Goal: Task Accomplishment & Management: Manage account settings

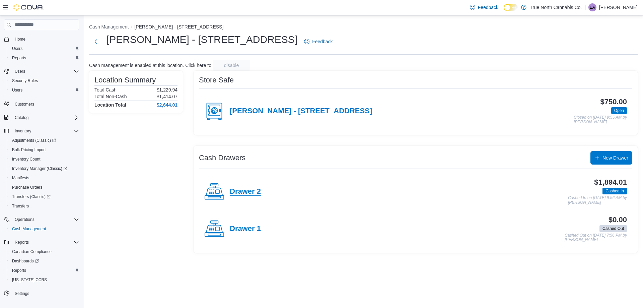
click at [248, 190] on h4 "Drawer 2" at bounding box center [245, 191] width 31 height 9
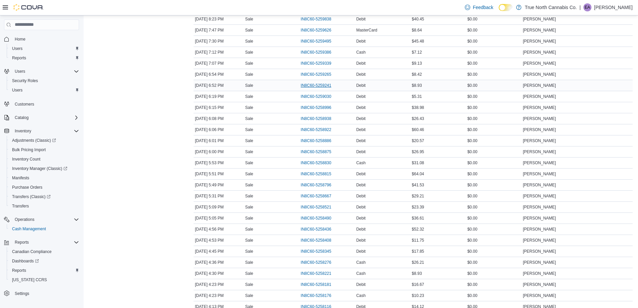
scroll to position [234, 0]
click at [307, 206] on span "IN8C60-5258408" at bounding box center [316, 206] width 30 height 5
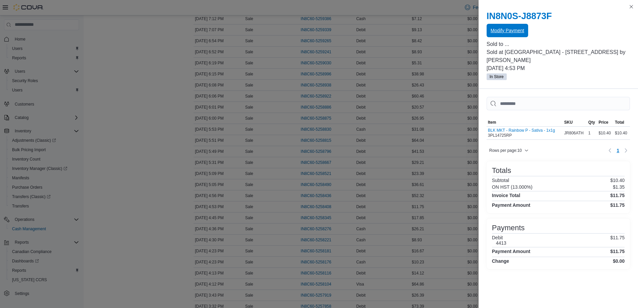
click at [503, 35] on span "Modify Payment" at bounding box center [506, 30] width 33 height 13
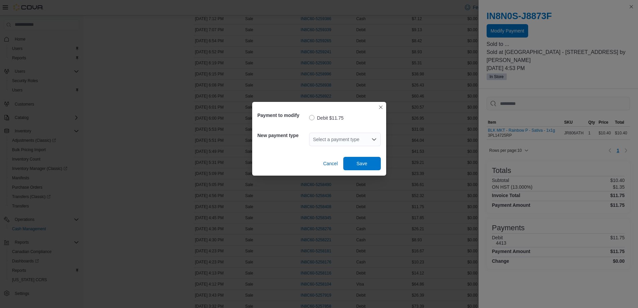
click at [329, 139] on div "Select a payment type" at bounding box center [345, 139] width 72 height 13
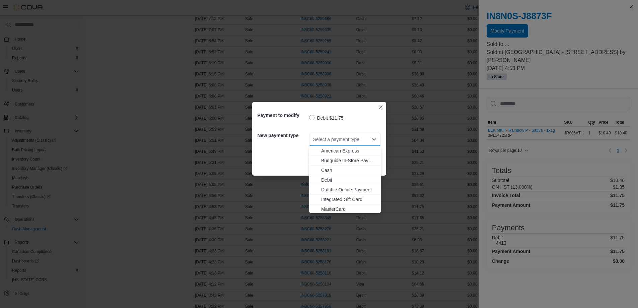
scroll to position [11, 0]
click at [336, 206] on span "Visa" at bounding box center [349, 208] width 56 height 7
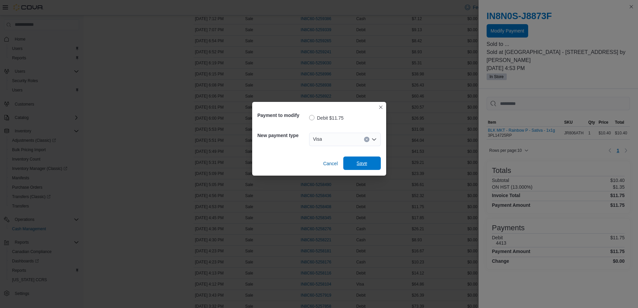
click at [371, 163] on span "Save" at bounding box center [361, 162] width 29 height 13
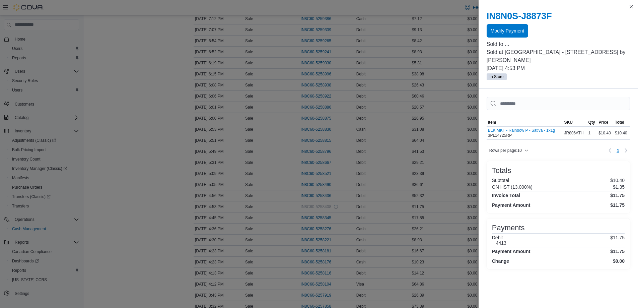
scroll to position [0, 0]
click at [631, 7] on button "Close this dialog" at bounding box center [631, 6] width 8 height 8
click at [632, 6] on button "Close this dialog" at bounding box center [631, 6] width 8 height 8
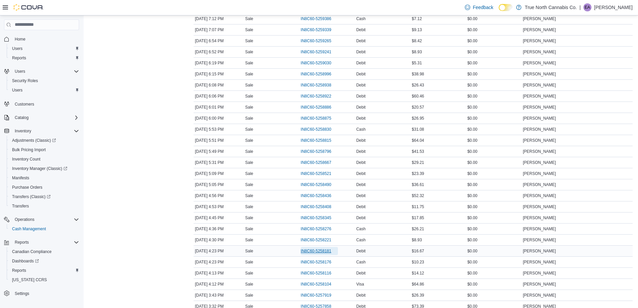
click at [311, 252] on span "IN8C60-5258181" at bounding box center [316, 250] width 30 height 5
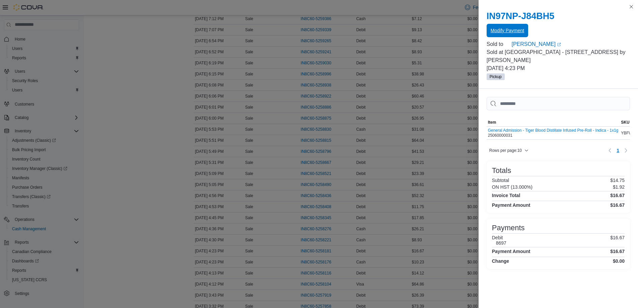
click at [506, 32] on span "Modify Payment" at bounding box center [506, 30] width 33 height 7
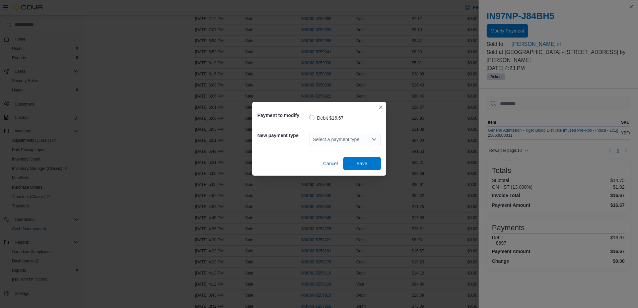
click at [351, 135] on div "Select a payment type" at bounding box center [345, 139] width 72 height 13
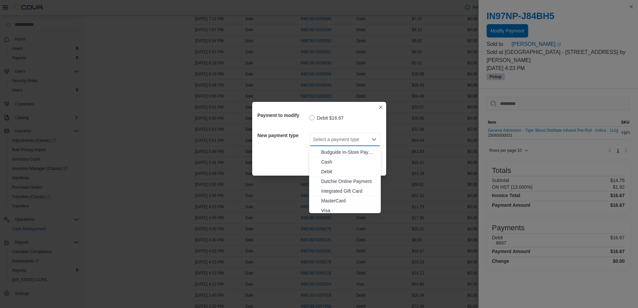
scroll to position [11, 0]
click at [348, 193] on button "Integrated Gift Card" at bounding box center [345, 189] width 72 height 10
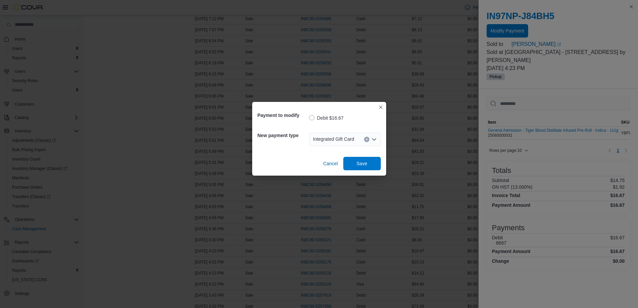
click at [367, 140] on icon "Clear input" at bounding box center [366, 139] width 3 height 3
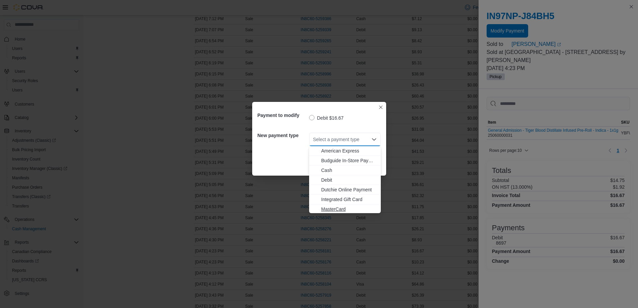
click at [348, 206] on span "MasterCard" at bounding box center [349, 209] width 56 height 7
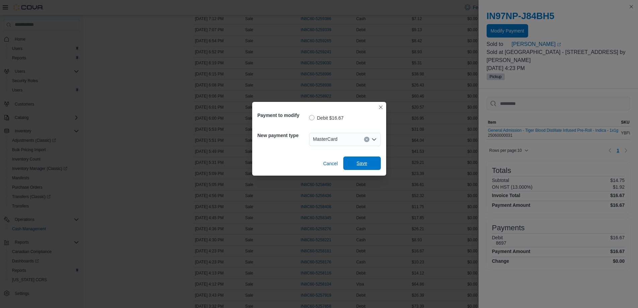
click at [371, 168] on span "Save" at bounding box center [361, 162] width 29 height 13
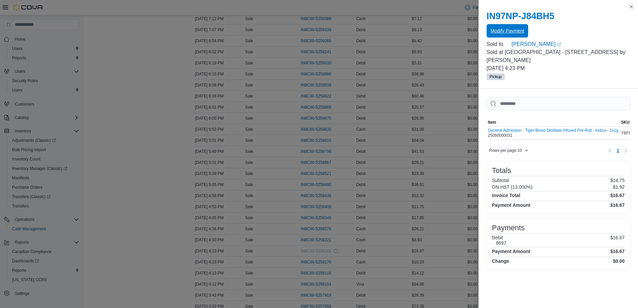
scroll to position [0, 0]
click at [631, 9] on button "Close this dialog" at bounding box center [631, 6] width 8 height 8
click at [629, 12] on h2 "IN97NP-J84BH5" at bounding box center [557, 16] width 143 height 11
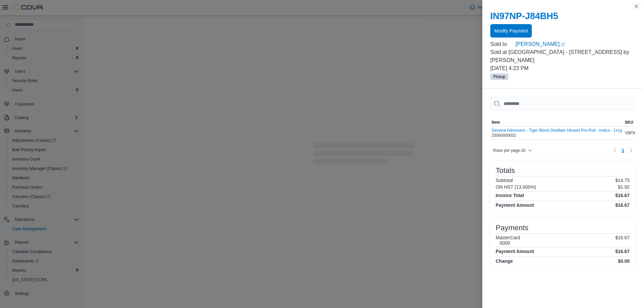
click at [639, 6] on button "Close this dialog" at bounding box center [636, 6] width 8 height 8
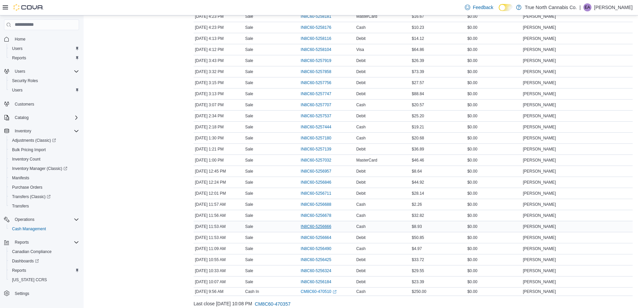
scroll to position [491, 0]
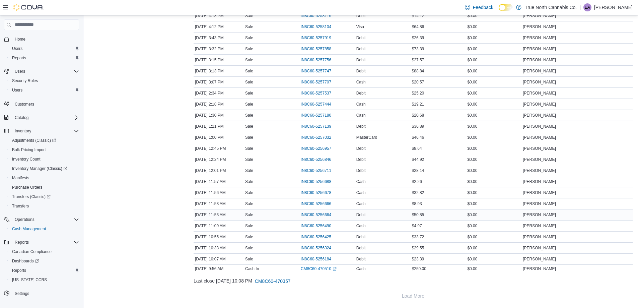
click at [308, 210] on div "IN8C60-5256664" at bounding box center [327, 214] width 56 height 11
click at [306, 214] on span "IN8C60-5256664" at bounding box center [316, 214] width 30 height 5
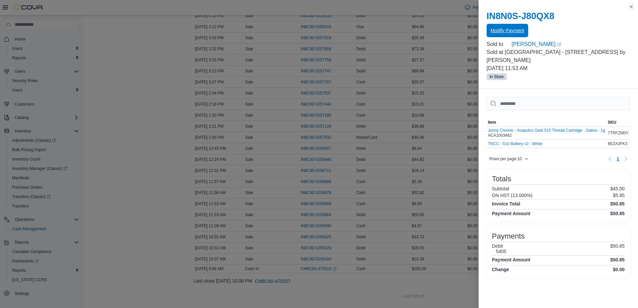
click at [521, 34] on span "Modify Payment" at bounding box center [506, 30] width 33 height 13
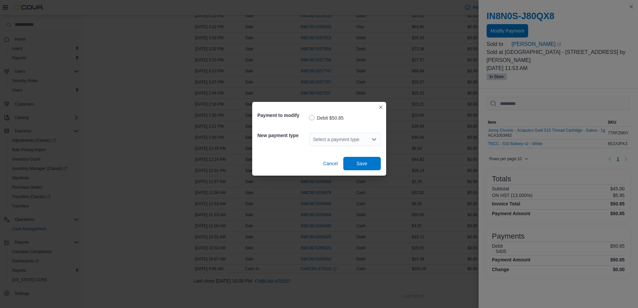
click at [324, 142] on div "Select a payment type" at bounding box center [345, 139] width 72 height 13
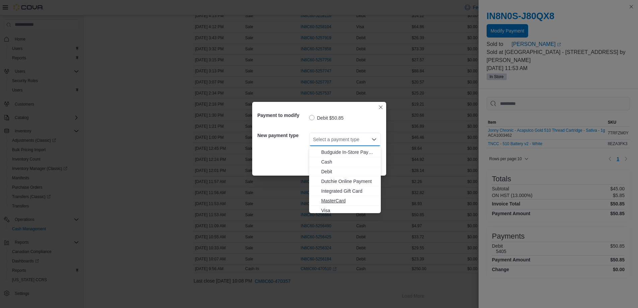
scroll to position [11, 0]
click at [344, 211] on span "Visa" at bounding box center [349, 208] width 56 height 7
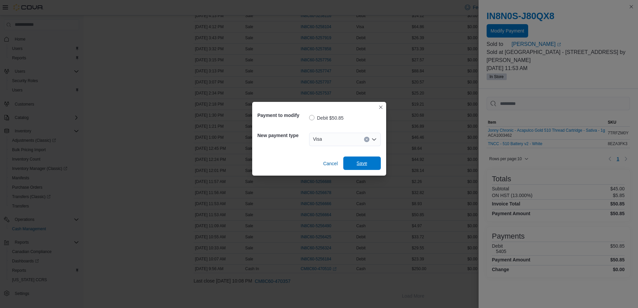
click at [364, 165] on span "Save" at bounding box center [362, 163] width 11 height 7
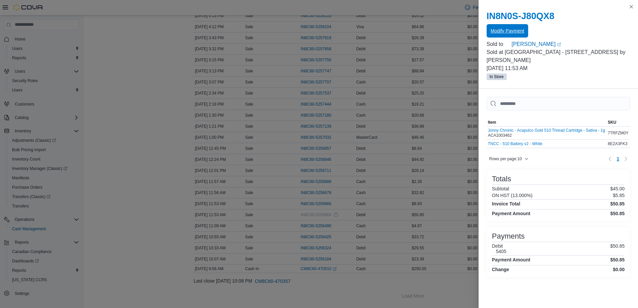
scroll to position [0, 0]
click at [630, 2] on div "You are in a modal dialog. Press Escape or tap/click outside the dialog on the …" at bounding box center [557, 154] width 159 height 308
click at [633, 6] on button "Close this dialog" at bounding box center [631, 6] width 8 height 8
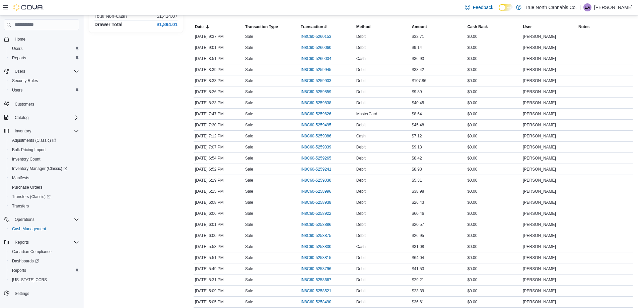
scroll to position [56, 0]
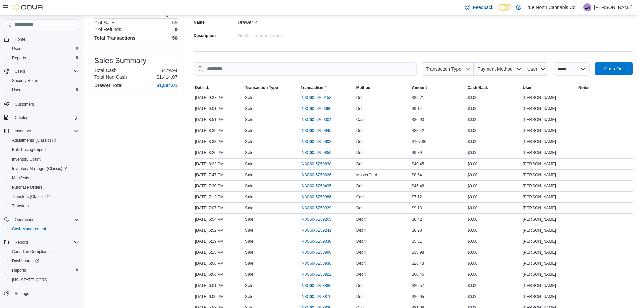
click at [605, 69] on span "Cash Out" at bounding box center [613, 68] width 29 height 13
